Goal: Information Seeking & Learning: Check status

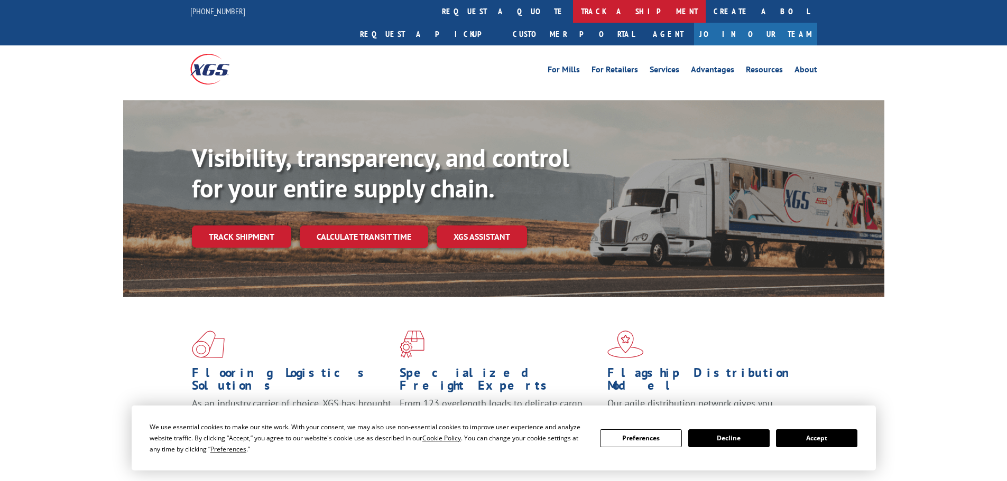
click at [573, 14] on link "track a shipment" at bounding box center [639, 11] width 133 height 23
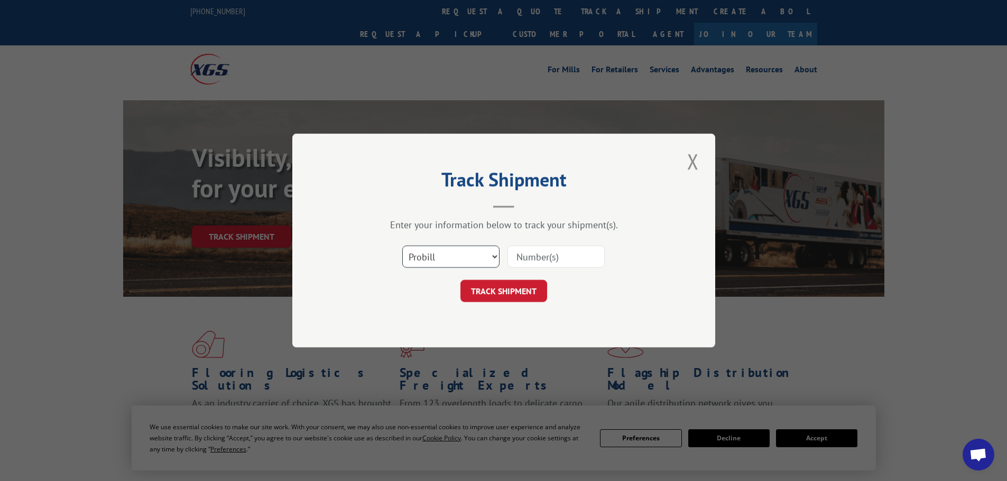
click at [490, 255] on select "Select category... Probill BOL PO" at bounding box center [450, 257] width 97 height 22
select select "bol"
click at [402, 246] on select "Select category... Probill BOL PO" at bounding box center [450, 257] width 97 height 22
click at [537, 257] on input at bounding box center [555, 257] width 97 height 22
type input "3351107"
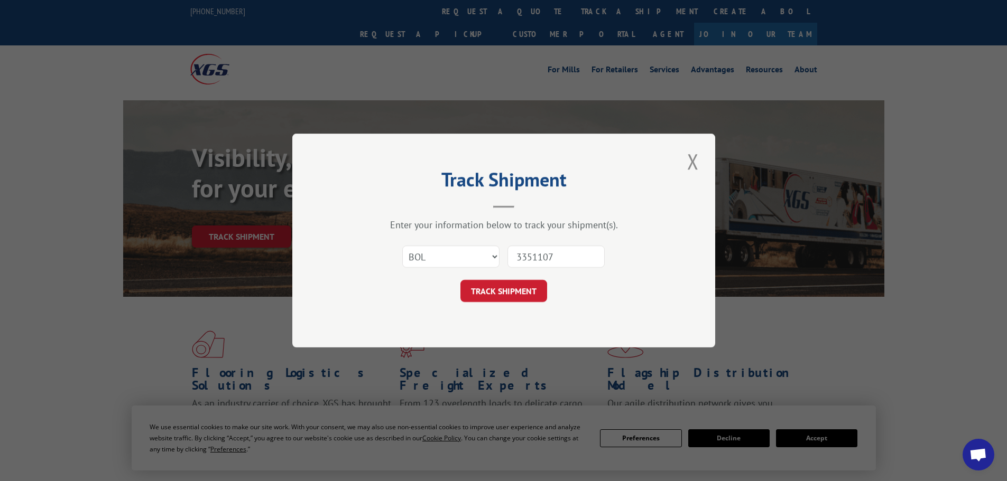
click button "TRACK SHIPMENT" at bounding box center [503, 291] width 87 height 22
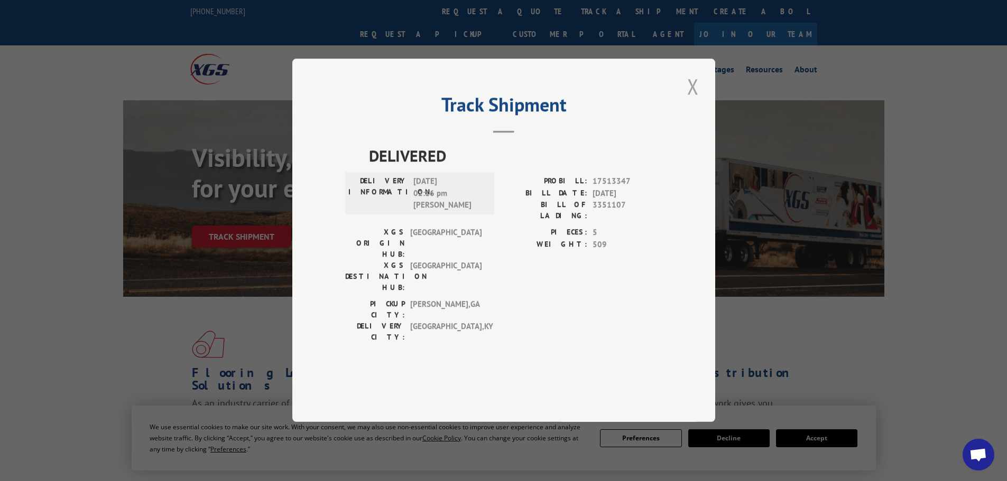
click at [695, 101] on button "Close modal" at bounding box center [693, 86] width 18 height 29
